Goal: Task Accomplishment & Management: Manage account settings

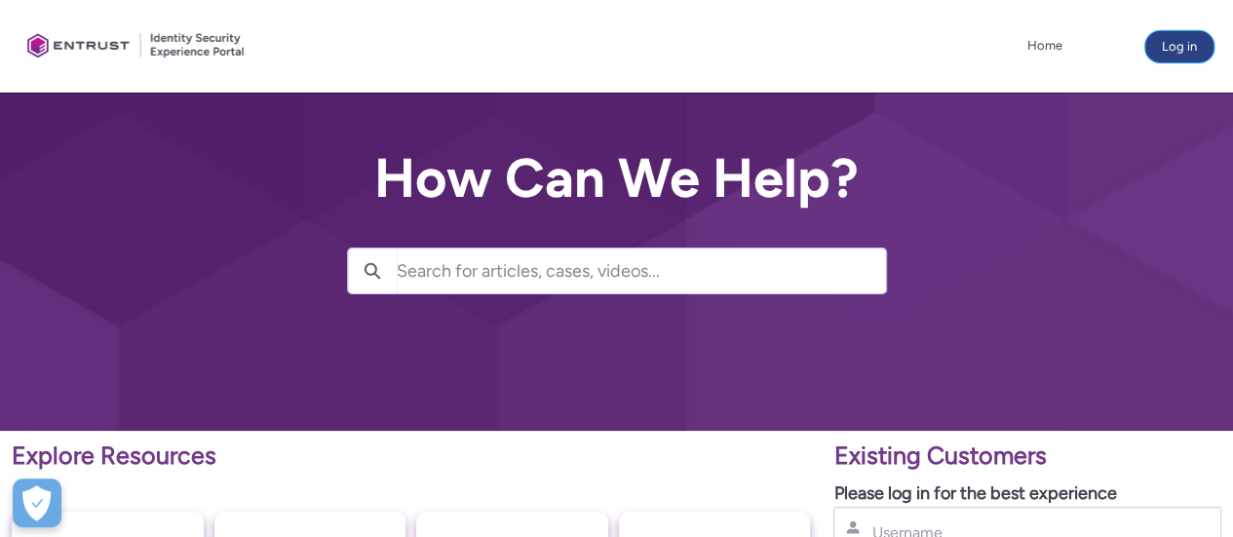
click at [1183, 48] on button "Log in" at bounding box center [1179, 46] width 68 height 31
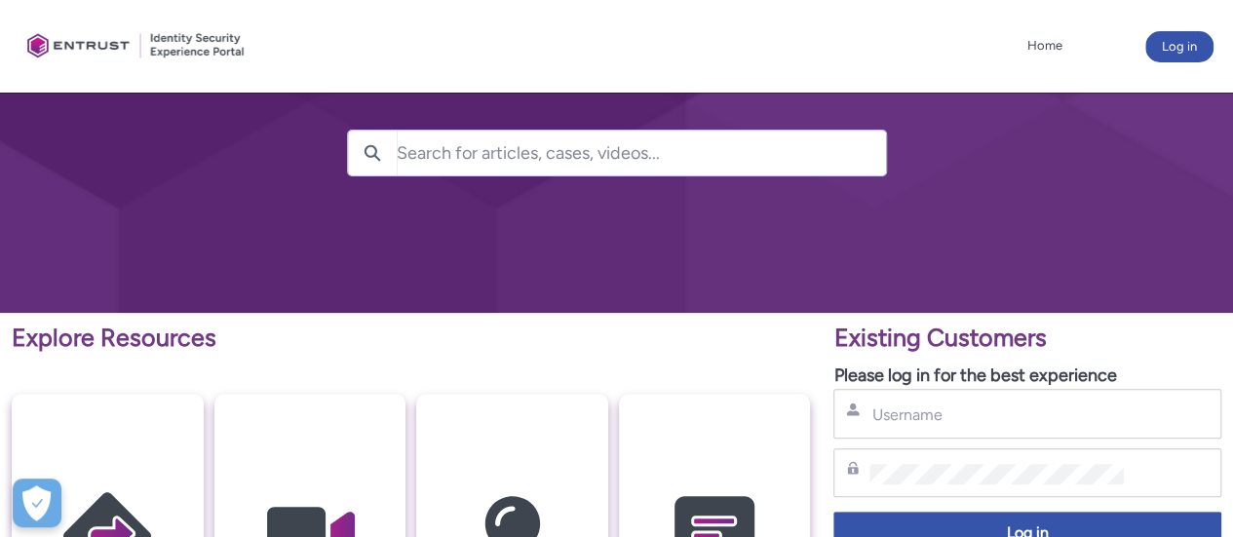
scroll to position [267, 0]
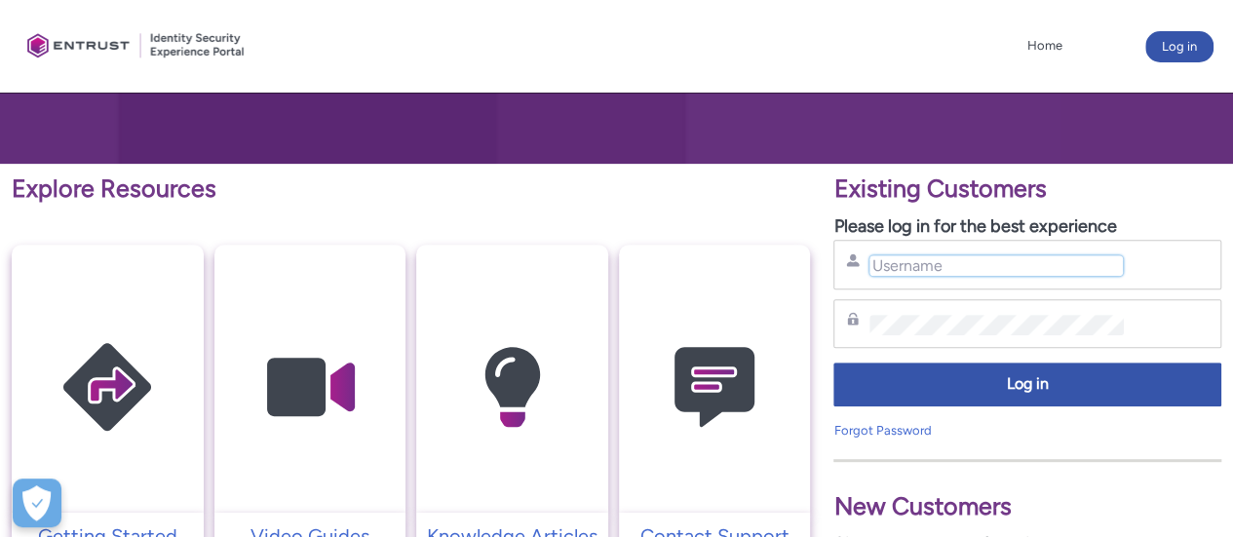
click at [1008, 255] on input "Username" at bounding box center [995, 265] width 253 height 20
click at [1004, 262] on input "Username" at bounding box center [995, 265] width 253 height 20
click at [973, 260] on input "Username" at bounding box center [995, 265] width 253 height 20
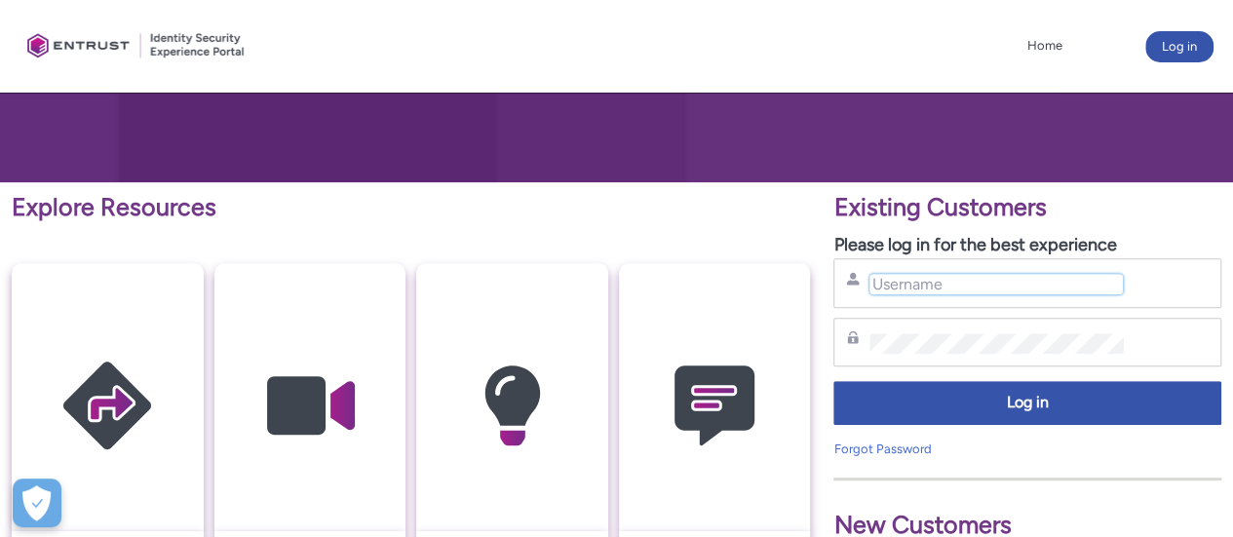
scroll to position [0, 0]
